Goal: Check status: Check status

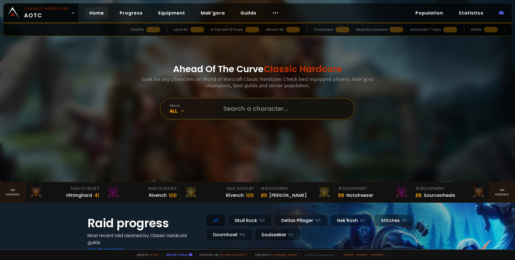
click at [241, 115] on input "text" at bounding box center [283, 109] width 127 height 20
click at [221, 110] on input "text" at bounding box center [283, 109] width 127 height 20
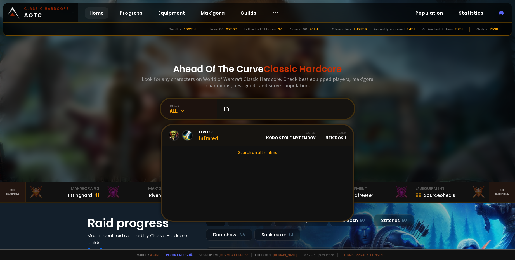
type input "I"
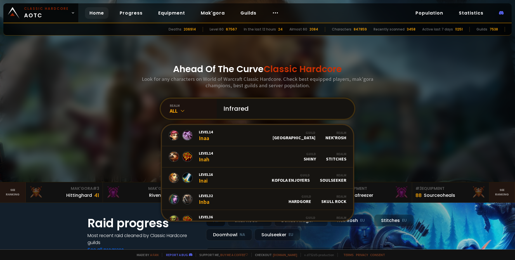
type input "Infraredz"
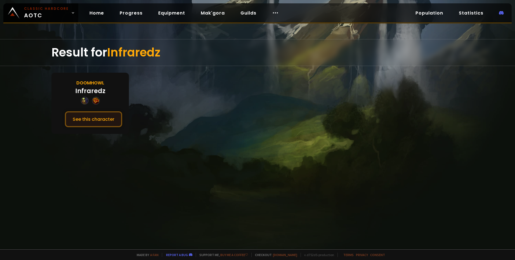
click at [85, 116] on button "See this character" at bounding box center [93, 119] width 57 height 16
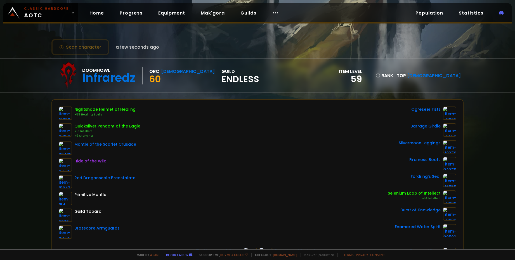
scroll to position [28, 0]
